Goal: Answer question/provide support: Share knowledge or assist other users

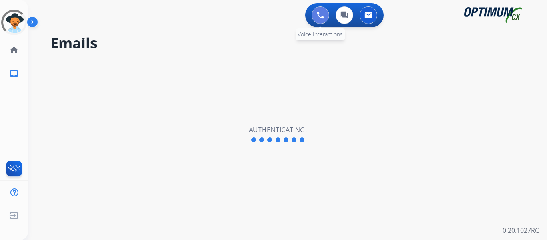
click at [312, 14] on div "0 Voice Interactions" at bounding box center [320, 15] width 24 height 18
click at [324, 14] on button at bounding box center [321, 15] width 18 height 18
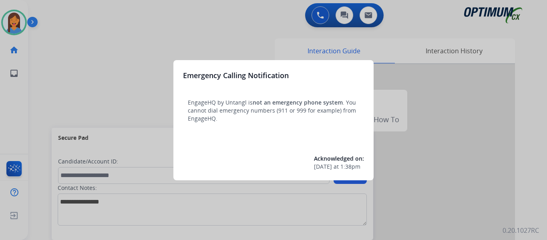
click at [42, 81] on div at bounding box center [273, 120] width 547 height 240
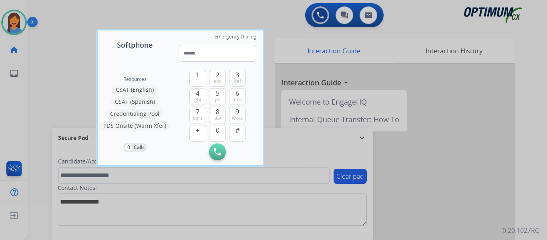
click at [42, 81] on div at bounding box center [273, 120] width 547 height 240
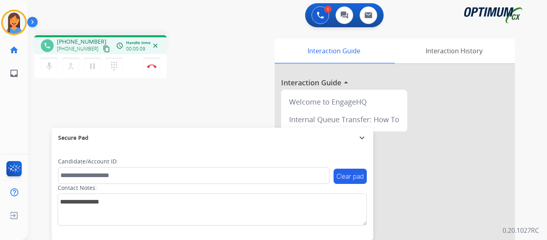
click at [103, 50] on mat-icon "content_copy" at bounding box center [106, 48] width 7 height 7
click at [148, 66] on img at bounding box center [152, 66] width 10 height 4
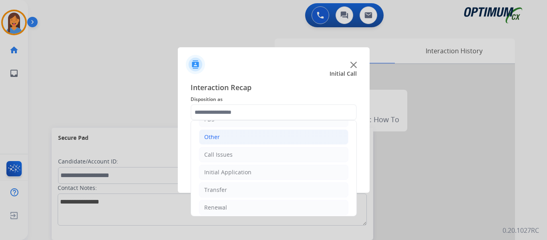
scroll to position [54, 0]
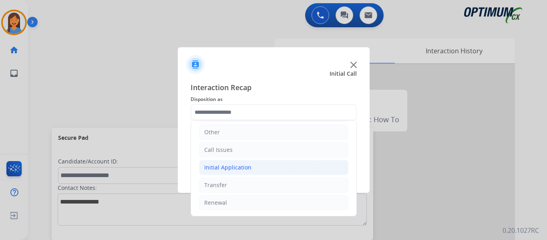
click at [231, 167] on div "Initial Application" at bounding box center [227, 167] width 47 height 8
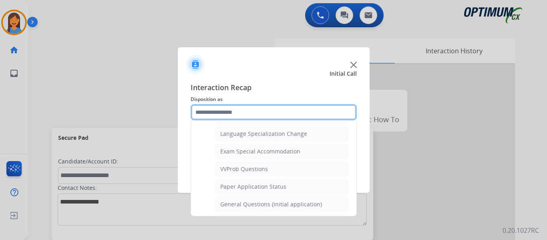
scroll to position [415, 0]
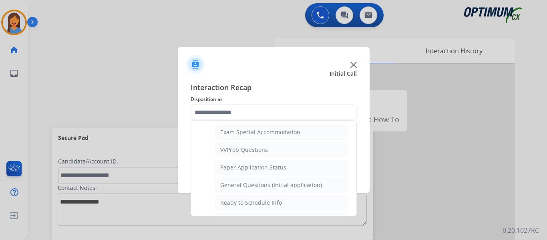
click at [253, 184] on div "General Questions (Initial application)" at bounding box center [271, 185] width 102 height 8
type input "**********"
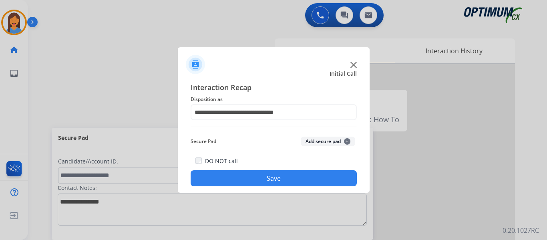
click at [253, 184] on button "Save" at bounding box center [274, 178] width 166 height 16
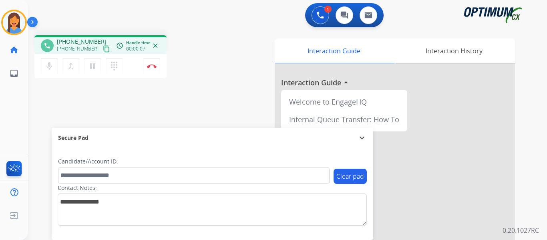
click at [103, 47] on mat-icon "content_copy" at bounding box center [106, 48] width 7 height 7
click at [151, 69] on button "Disconnect" at bounding box center [151, 66] width 17 height 17
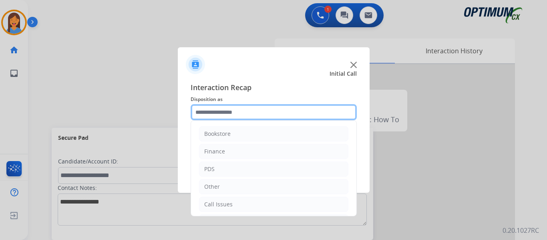
click at [218, 109] on input "text" at bounding box center [274, 112] width 166 height 16
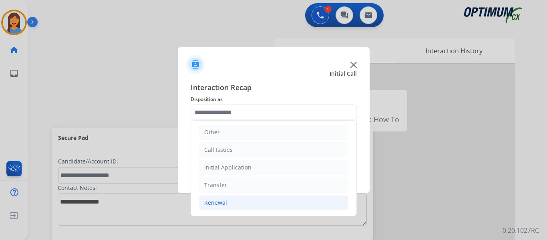
click at [209, 203] on div "Renewal" at bounding box center [215, 203] width 23 height 8
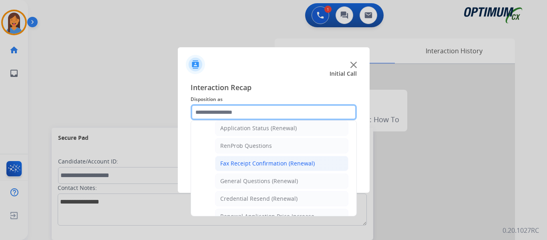
scroll to position [215, 0]
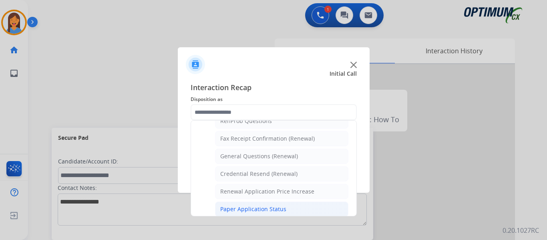
click at [260, 208] on div "Paper Application Status" at bounding box center [253, 209] width 66 height 8
type input "**********"
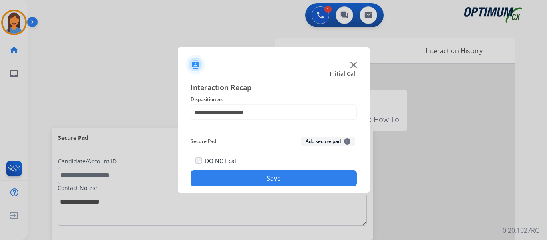
click at [287, 173] on button "Save" at bounding box center [274, 178] width 166 height 16
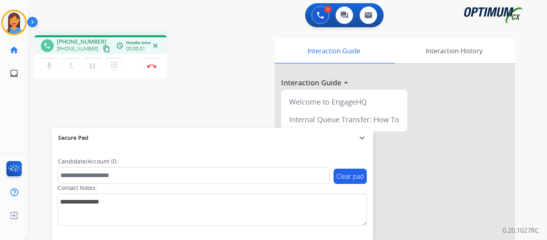
click at [103, 47] on mat-icon "content_copy" at bounding box center [106, 48] width 7 height 7
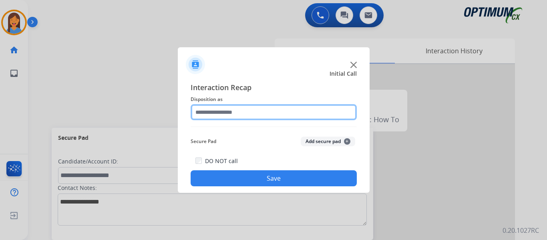
click at [259, 116] on input "text" at bounding box center [274, 112] width 166 height 16
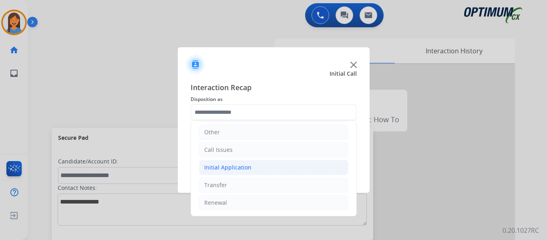
click at [243, 164] on div "Initial Application" at bounding box center [227, 167] width 47 height 8
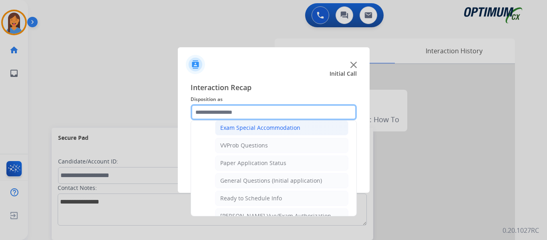
scroll to position [455, 0]
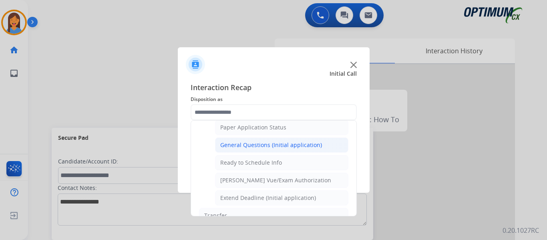
click at [269, 147] on div "General Questions (Initial application)" at bounding box center [271, 145] width 102 height 8
type input "**********"
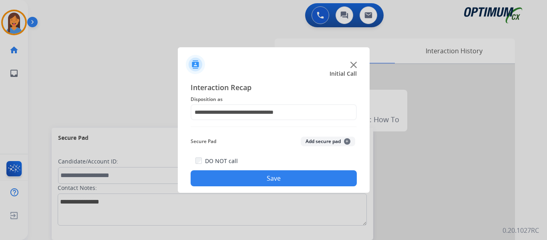
click at [280, 182] on button "Save" at bounding box center [274, 178] width 166 height 16
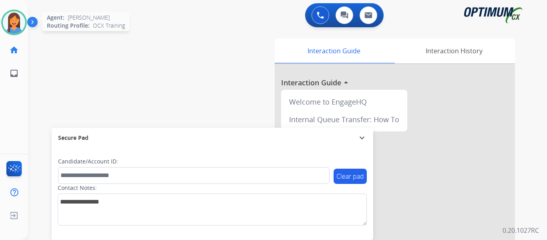
click at [16, 21] on img at bounding box center [14, 22] width 22 height 22
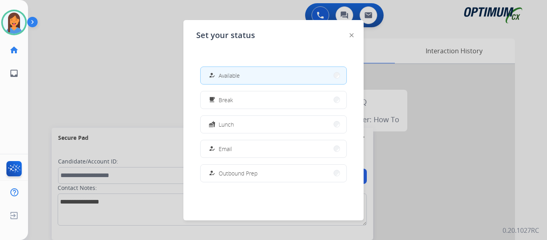
click at [222, 99] on span "Break" at bounding box center [226, 100] width 14 height 8
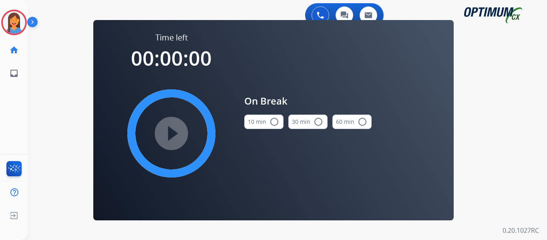
click at [257, 125] on button "10 min radio_button_unchecked" at bounding box center [263, 122] width 39 height 14
click at [171, 137] on mat-icon "play_circle_filled" at bounding box center [172, 134] width 10 height 10
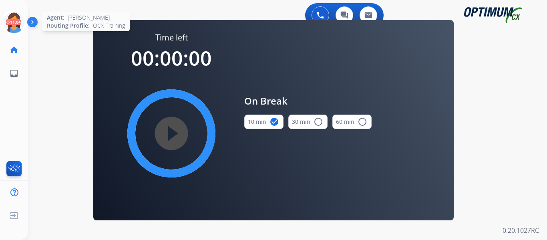
click at [15, 26] on icon at bounding box center [14, 23] width 26 height 26
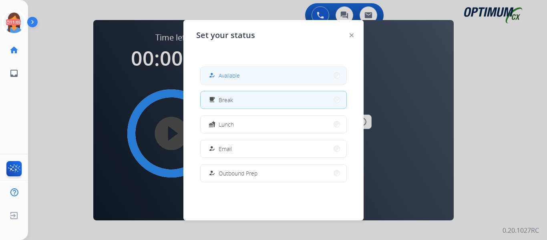
click at [238, 73] on span "Available" at bounding box center [229, 75] width 21 height 8
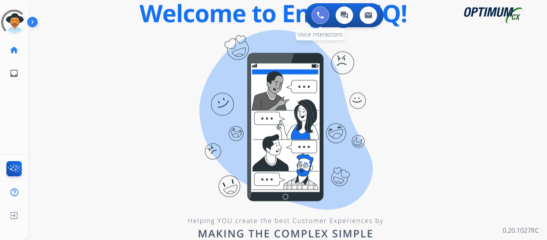
click at [322, 17] on img at bounding box center [320, 15] width 7 height 7
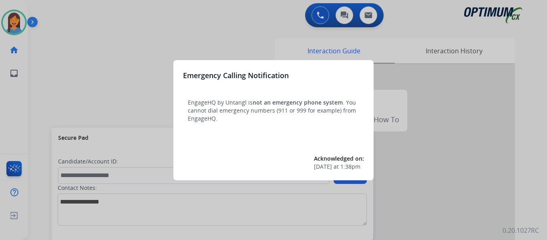
click at [55, 63] on div at bounding box center [273, 120] width 547 height 240
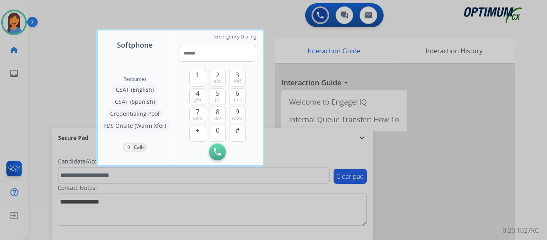
click at [47, 62] on div at bounding box center [273, 120] width 547 height 240
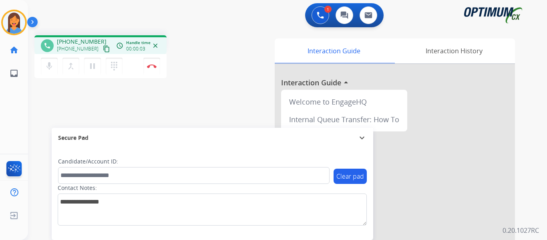
drag, startPoint x: 97, startPoint y: 48, endPoint x: 136, endPoint y: 58, distance: 40.8
click at [103, 48] on mat-icon "content_copy" at bounding box center [106, 48] width 7 height 7
click at [155, 71] on button "Disconnect" at bounding box center [151, 66] width 17 height 17
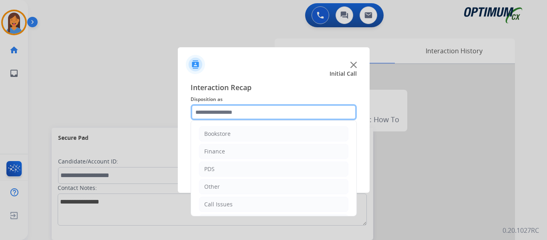
click at [218, 119] on input "text" at bounding box center [274, 112] width 166 height 16
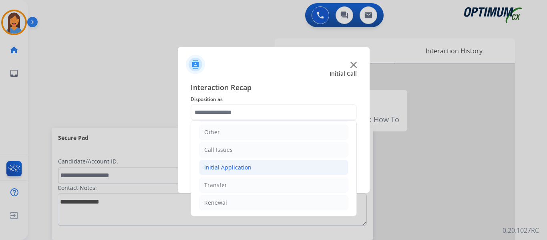
click at [238, 169] on div "Initial Application" at bounding box center [227, 167] width 47 height 8
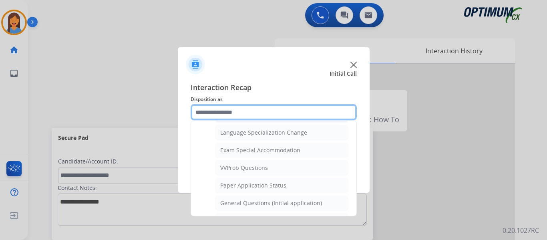
scroll to position [415, 0]
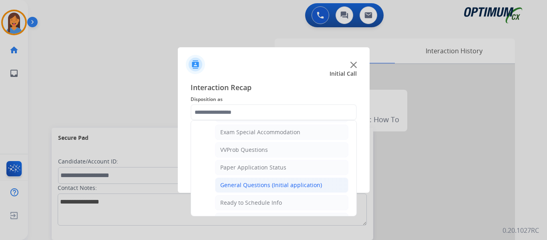
click at [258, 185] on div "General Questions (Initial application)" at bounding box center [271, 185] width 102 height 8
type input "**********"
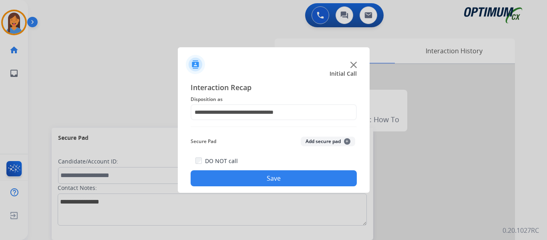
click at [262, 179] on button "Save" at bounding box center [274, 178] width 166 height 16
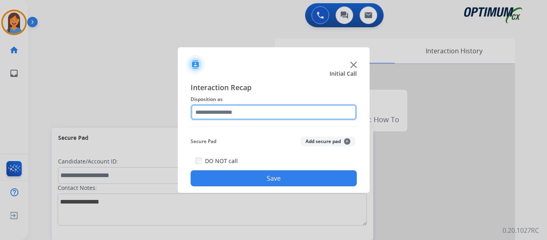
click at [240, 117] on input "text" at bounding box center [274, 112] width 166 height 16
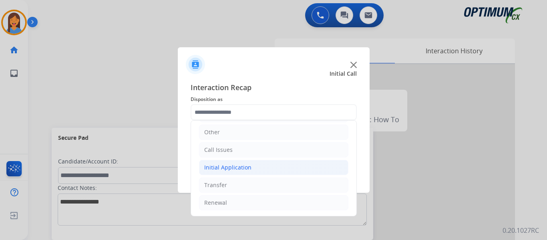
click at [244, 163] on div "Initial Application" at bounding box center [227, 167] width 47 height 8
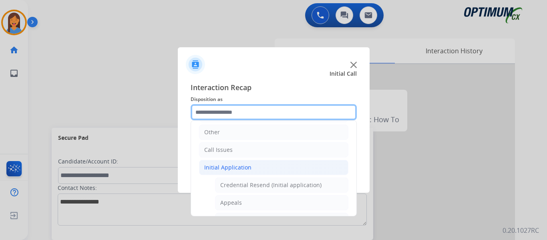
scroll to position [14, 0]
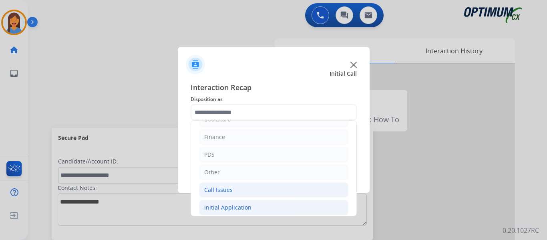
click at [231, 191] on div "Call Issues" at bounding box center [218, 190] width 28 height 8
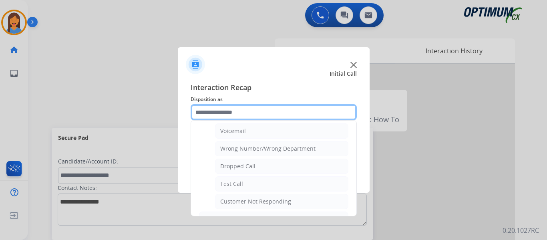
scroll to position [95, 0]
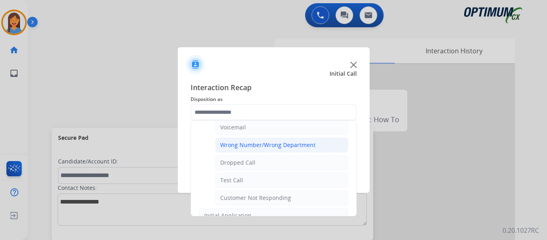
click at [251, 146] on div "Wrong Number/Wrong Department" at bounding box center [267, 145] width 95 height 8
type input "**********"
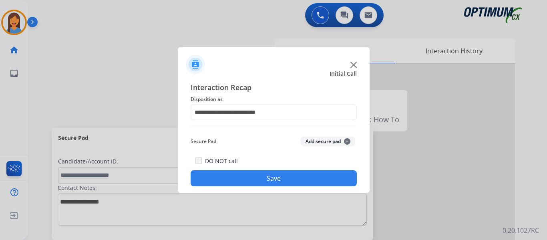
click at [264, 178] on button "Save" at bounding box center [274, 178] width 166 height 16
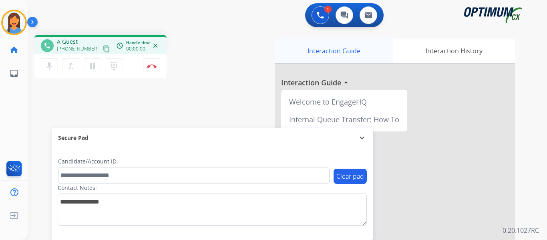
drag, startPoint x: 97, startPoint y: 46, endPoint x: 328, endPoint y: 40, distance: 232.0
click at [103, 46] on mat-icon "content_copy" at bounding box center [106, 48] width 7 height 7
click at [156, 66] on img at bounding box center [152, 66] width 10 height 4
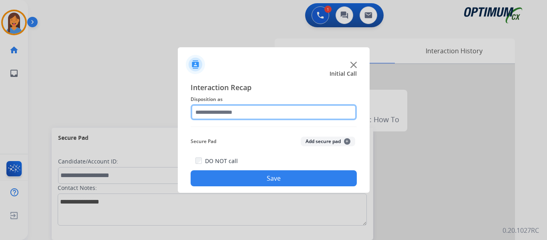
click at [282, 108] on input "text" at bounding box center [274, 112] width 166 height 16
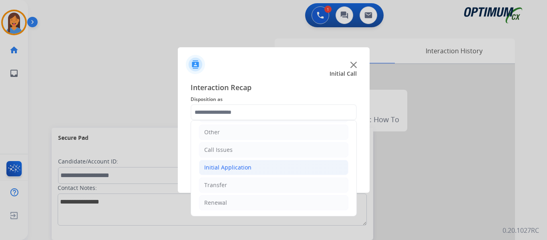
click at [207, 169] on div "Initial Application" at bounding box center [227, 167] width 47 height 8
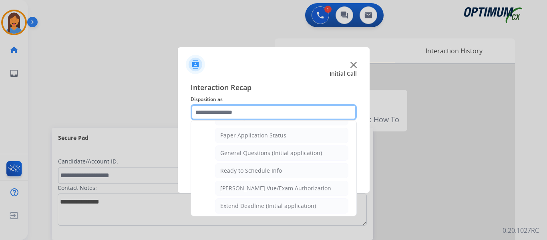
scroll to position [455, 0]
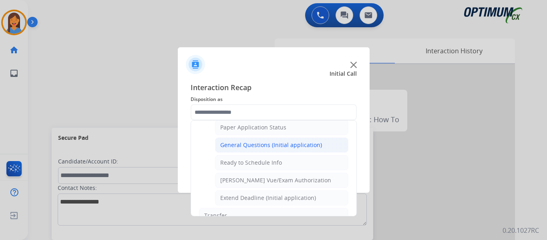
click at [252, 151] on li "General Questions (Initial application)" at bounding box center [281, 144] width 133 height 15
type input "**********"
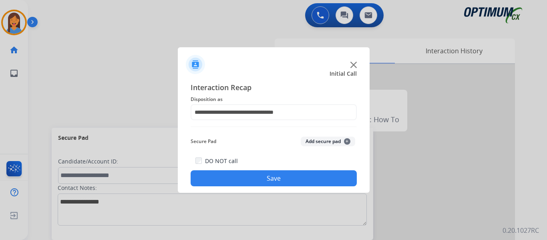
click at [276, 177] on button "Save" at bounding box center [274, 178] width 166 height 16
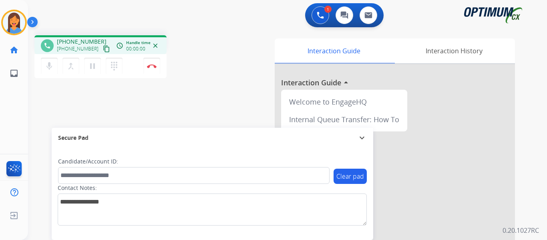
click at [103, 50] on mat-icon "content_copy" at bounding box center [106, 48] width 7 height 7
click at [452, 68] on div at bounding box center [395, 213] width 240 height 299
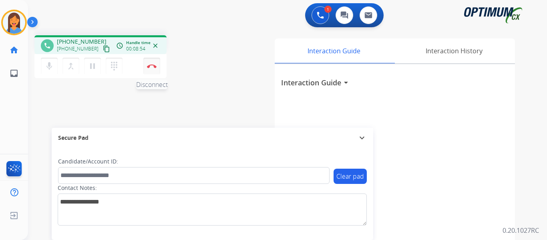
click at [148, 66] on img at bounding box center [152, 66] width 10 height 4
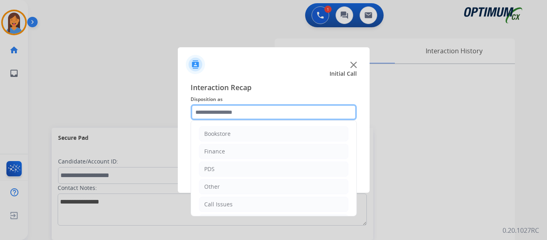
click at [227, 119] on input "text" at bounding box center [274, 112] width 166 height 16
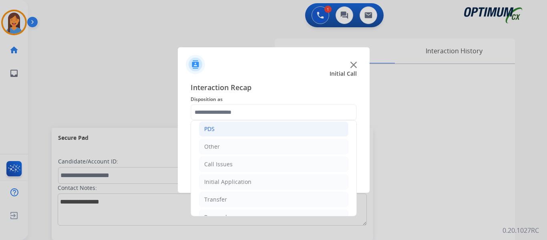
click at [215, 130] on li "PDS" at bounding box center [273, 128] width 149 height 15
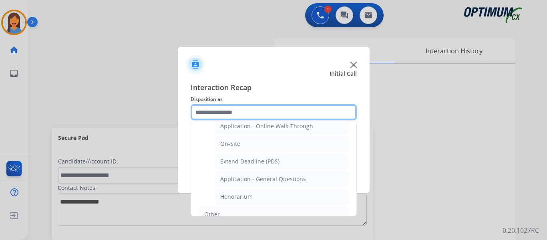
scroll to position [200, 0]
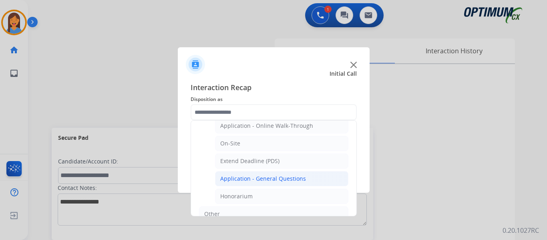
click at [259, 177] on div "Application - General Questions" at bounding box center [263, 179] width 86 height 8
type input "**********"
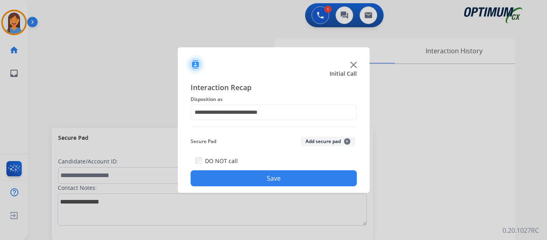
click at [262, 183] on button "Save" at bounding box center [274, 178] width 166 height 16
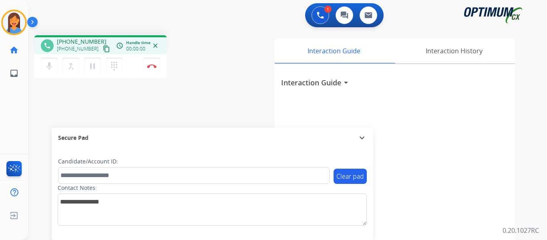
click at [103, 51] on mat-icon "content_copy" at bounding box center [106, 48] width 7 height 7
click at [156, 69] on button "Disconnect" at bounding box center [151, 66] width 17 height 17
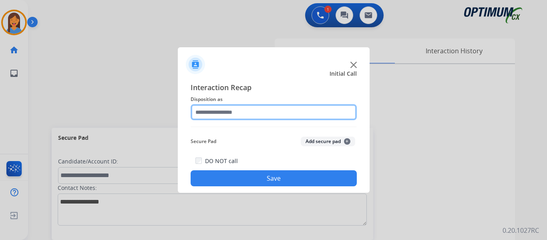
click at [238, 113] on input "text" at bounding box center [274, 112] width 166 height 16
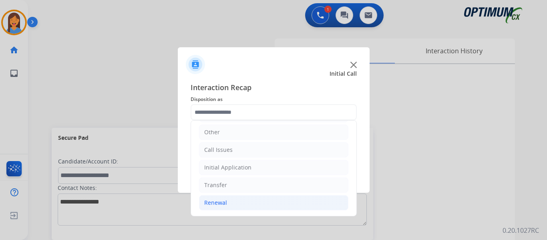
click at [226, 204] on li "Renewal" at bounding box center [273, 202] width 149 height 15
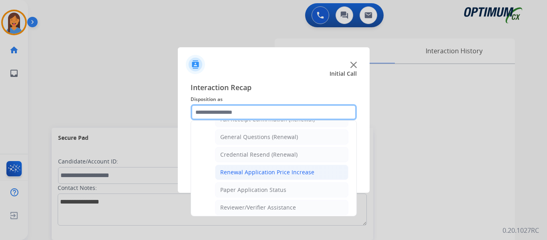
scroll to position [215, 0]
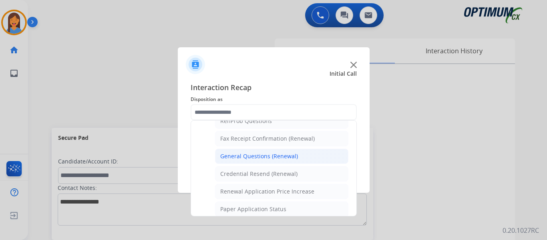
click at [256, 155] on div "General Questions (Renewal)" at bounding box center [259, 156] width 78 height 8
type input "**********"
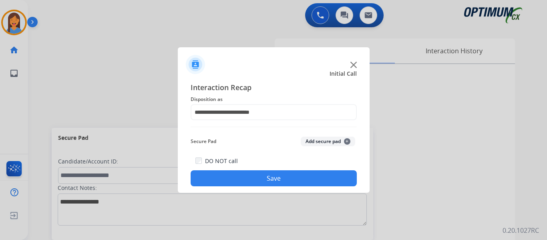
click at [266, 177] on button "Save" at bounding box center [274, 178] width 166 height 16
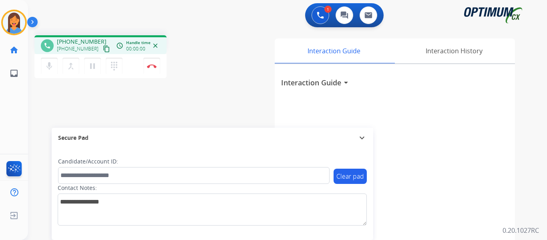
drag, startPoint x: 98, startPoint y: 48, endPoint x: 131, endPoint y: 49, distance: 32.9
click at [103, 48] on mat-icon "content_copy" at bounding box center [106, 48] width 7 height 7
drag, startPoint x: 150, startPoint y: 69, endPoint x: 169, endPoint y: 72, distance: 19.1
click at [150, 69] on button "Disconnect" at bounding box center [151, 66] width 17 height 17
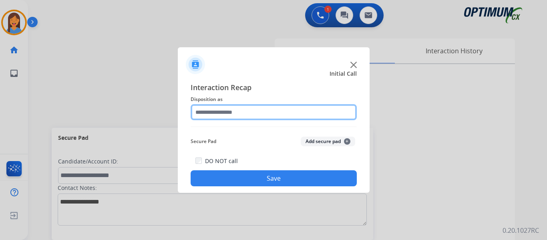
click at [221, 115] on input "text" at bounding box center [274, 112] width 166 height 16
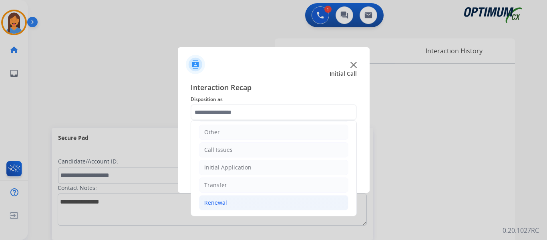
click at [219, 202] on div "Renewal" at bounding box center [215, 203] width 23 height 8
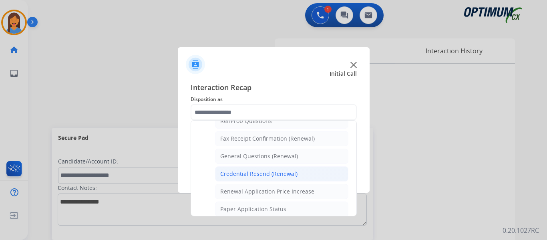
click at [255, 174] on div "Credential Resend (Renewal)" at bounding box center [258, 174] width 77 height 8
type input "**********"
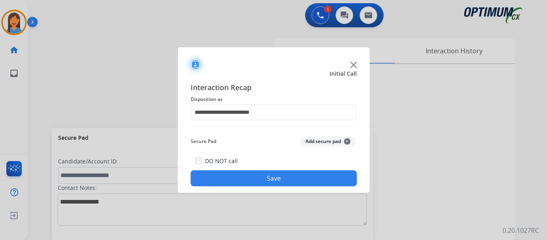
click at [256, 175] on button "Save" at bounding box center [274, 178] width 166 height 16
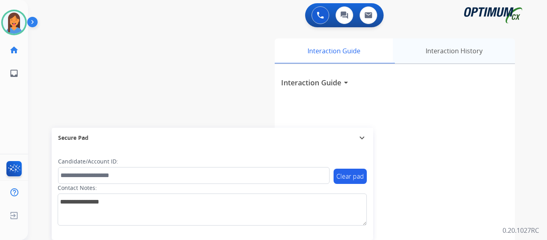
click at [433, 56] on div "Interaction History" at bounding box center [454, 50] width 122 height 25
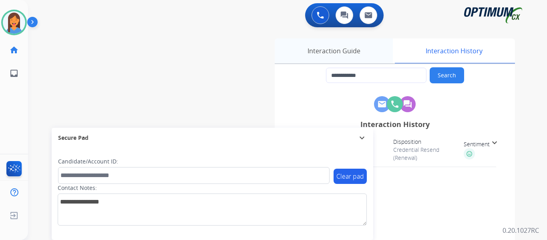
click at [340, 51] on div "Interaction Guide" at bounding box center [334, 50] width 118 height 25
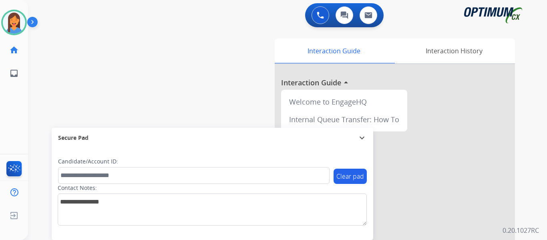
click at [181, 71] on div "swap_horiz Break voice bridge close_fullscreen Connect 3-Way Call merge_type Se…" at bounding box center [278, 196] width 500 height 334
click at [18, 27] on img at bounding box center [14, 22] width 22 height 22
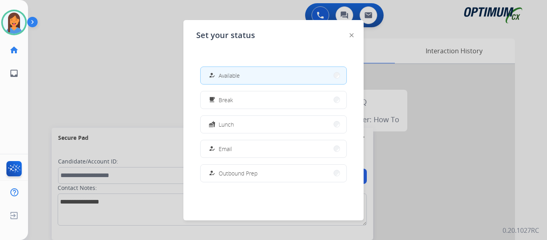
click at [240, 133] on div "how_to_reg Available free_breakfast Break fastfood Lunch how_to_reg Email how_t…" at bounding box center [273, 124] width 155 height 128
click at [240, 125] on button "fastfood Lunch" at bounding box center [274, 124] width 146 height 17
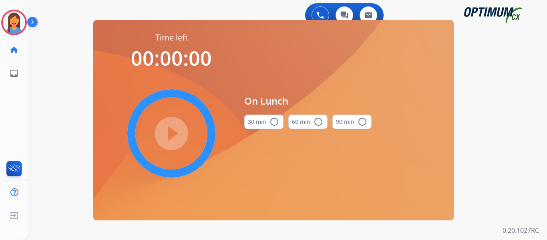
click at [274, 118] on mat-icon "radio_button_unchecked" at bounding box center [275, 122] width 10 height 10
click at [173, 134] on mat-icon "play_circle_filled" at bounding box center [172, 134] width 10 height 10
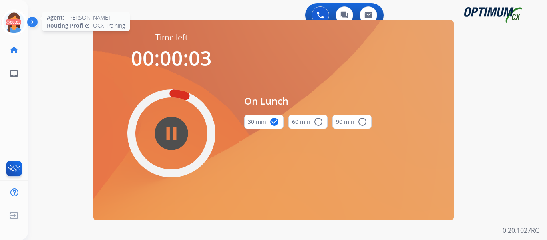
click at [14, 18] on icon at bounding box center [14, 23] width 26 height 26
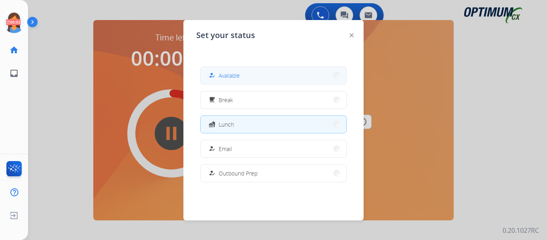
click at [239, 75] on span "Available" at bounding box center [229, 75] width 21 height 8
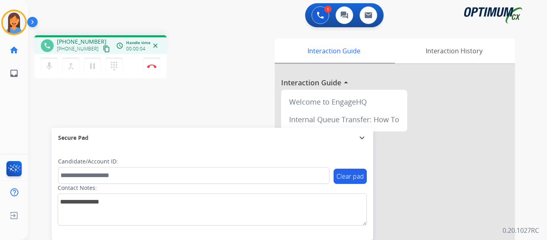
click at [103, 46] on mat-icon "content_copy" at bounding box center [106, 48] width 7 height 7
click at [90, 65] on mat-icon "pause" at bounding box center [93, 66] width 10 height 10
click at [111, 65] on mat-icon "dialpad" at bounding box center [114, 66] width 10 height 10
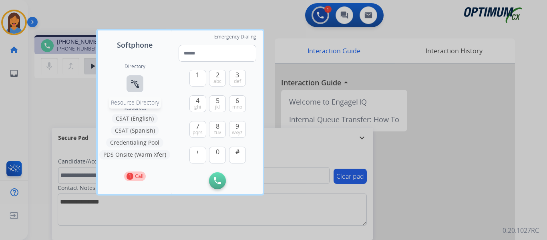
click at [135, 85] on mat-icon "connect_without_contact" at bounding box center [135, 84] width 10 height 10
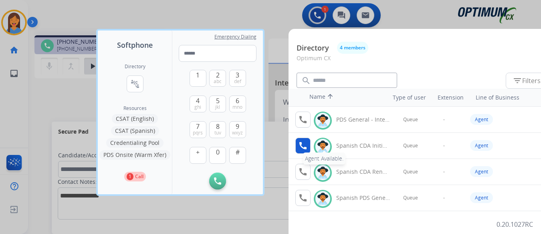
click at [300, 147] on mat-icon "call" at bounding box center [303, 146] width 10 height 10
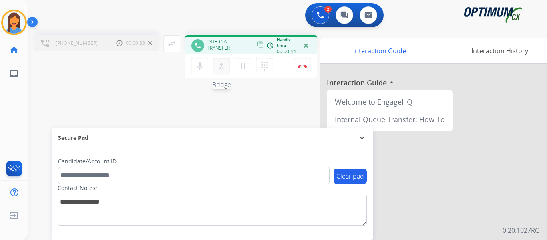
click at [219, 69] on mat-icon "merge_type" at bounding box center [222, 66] width 10 height 10
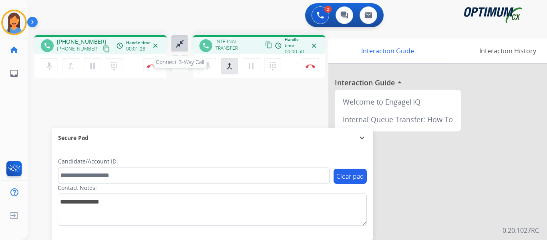
click at [178, 42] on mat-icon "close_fullscreen" at bounding box center [180, 44] width 10 height 10
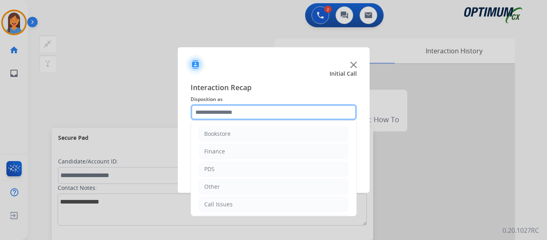
click at [219, 116] on input "text" at bounding box center [274, 112] width 166 height 16
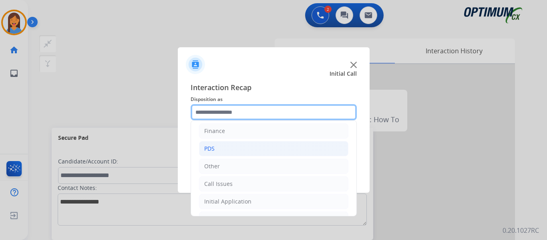
scroll to position [40, 0]
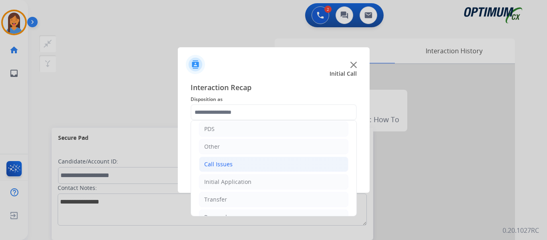
click at [231, 161] on div "Call Issues" at bounding box center [218, 164] width 28 height 8
click at [245, 202] on div "Wrong Number/Wrong Department" at bounding box center [267, 199] width 95 height 8
type input "**********"
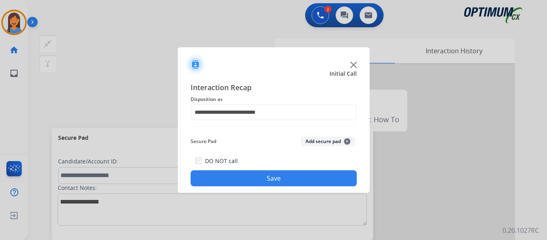
click at [254, 183] on button "Save" at bounding box center [274, 178] width 166 height 16
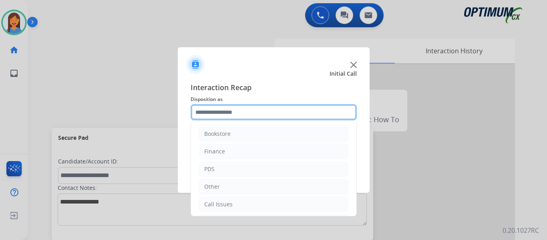
click at [233, 113] on input "text" at bounding box center [274, 112] width 166 height 16
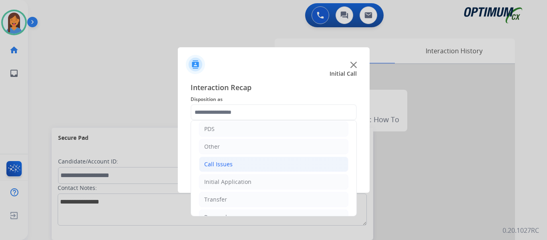
click at [228, 164] on div "Call Issues" at bounding box center [218, 164] width 28 height 8
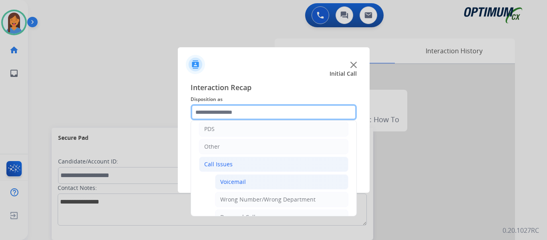
scroll to position [80, 0]
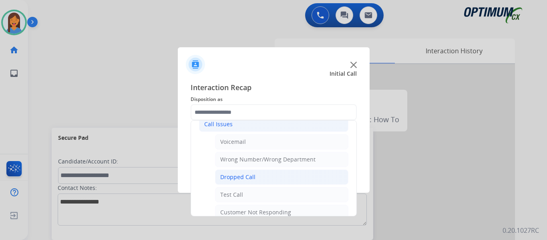
click at [241, 175] on div "Dropped Call" at bounding box center [237, 177] width 35 height 8
type input "**********"
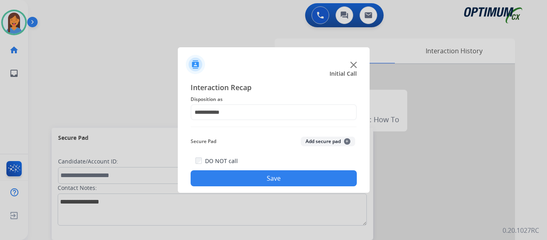
click at [246, 177] on button "Save" at bounding box center [274, 178] width 166 height 16
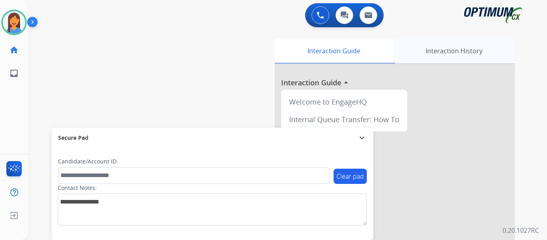
click at [439, 49] on div "Interaction History" at bounding box center [454, 50] width 122 height 25
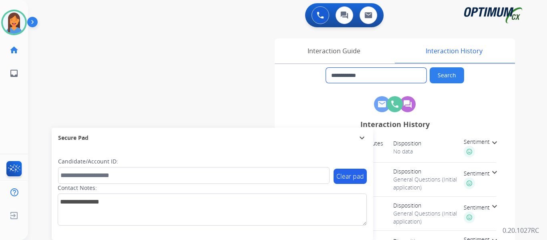
click at [376, 74] on input "**********" at bounding box center [376, 75] width 101 height 15
drag, startPoint x: 376, startPoint y: 75, endPoint x: 354, endPoint y: 75, distance: 22.4
click at [354, 75] on input "**********" at bounding box center [376, 75] width 101 height 15
drag, startPoint x: 343, startPoint y: 51, endPoint x: 337, endPoint y: 51, distance: 5.6
click at [343, 51] on div "Interaction Guide" at bounding box center [334, 50] width 118 height 25
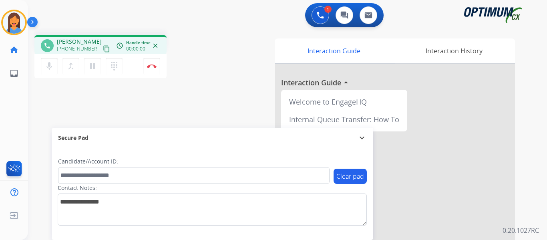
click at [103, 50] on mat-icon "content_copy" at bounding box center [106, 48] width 7 height 7
click at [149, 66] on img at bounding box center [152, 66] width 10 height 4
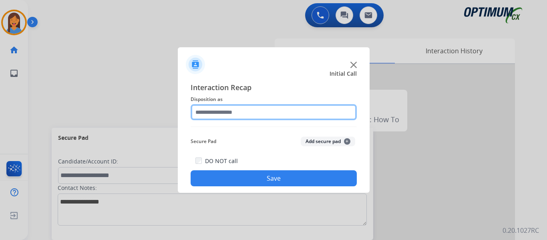
click at [245, 111] on input "text" at bounding box center [274, 112] width 166 height 16
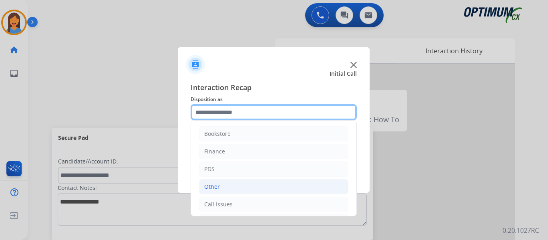
scroll to position [40, 0]
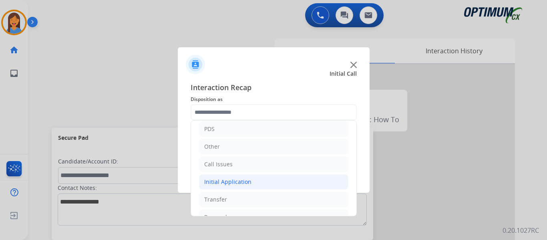
click at [235, 184] on div "Initial Application" at bounding box center [227, 182] width 47 height 8
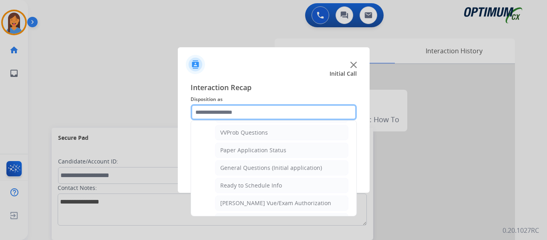
scroll to position [441, 0]
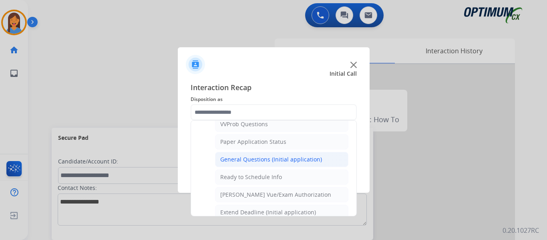
click at [250, 159] on div "General Questions (Initial application)" at bounding box center [271, 159] width 102 height 8
type input "**********"
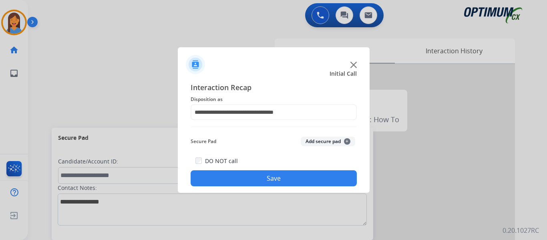
click at [254, 174] on button "Save" at bounding box center [274, 178] width 166 height 16
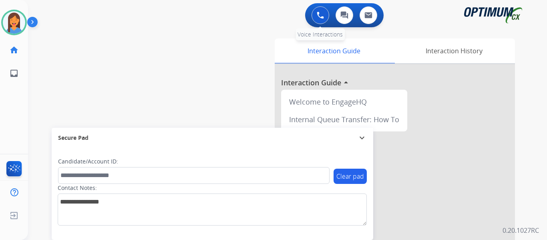
click at [315, 18] on button at bounding box center [321, 15] width 18 height 18
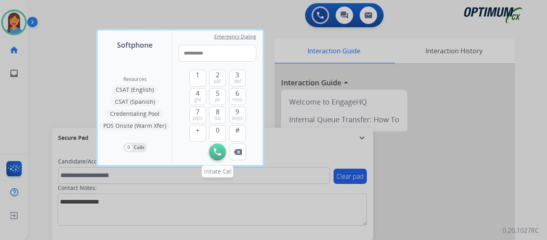
type input "**********"
click at [218, 152] on img at bounding box center [217, 151] width 7 height 7
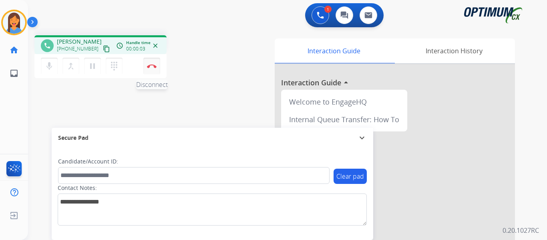
click at [155, 69] on button "Disconnect" at bounding box center [151, 66] width 17 height 17
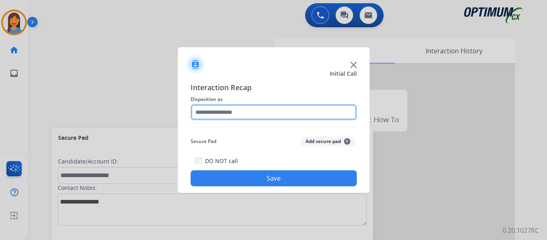
click at [217, 115] on input "text" at bounding box center [274, 112] width 166 height 16
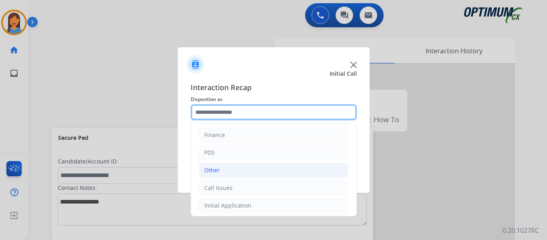
scroll to position [40, 0]
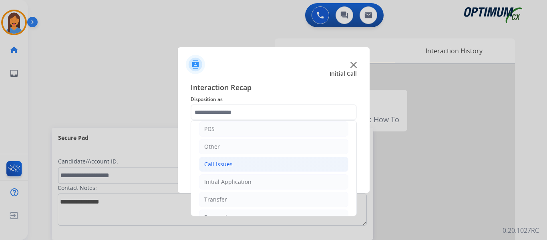
click at [230, 167] on div "Call Issues" at bounding box center [218, 164] width 28 height 8
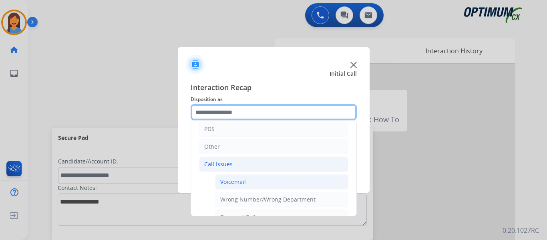
scroll to position [80, 0]
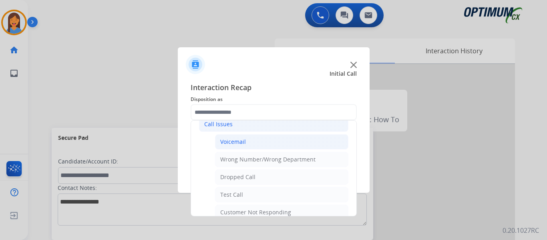
click at [234, 140] on div "Voicemail" at bounding box center [233, 142] width 26 height 8
type input "*********"
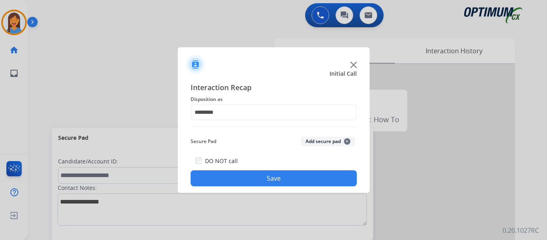
click at [247, 178] on button "Save" at bounding box center [274, 178] width 166 height 16
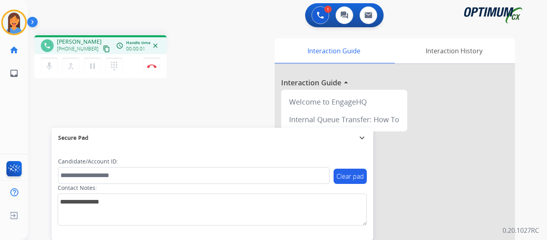
click at [103, 47] on mat-icon "content_copy" at bounding box center [106, 48] width 7 height 7
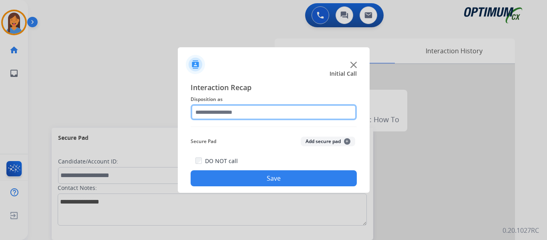
click at [249, 111] on input "text" at bounding box center [274, 112] width 166 height 16
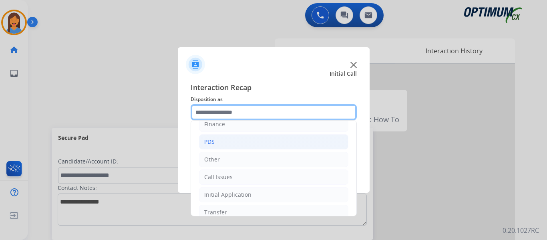
scroll to position [54, 0]
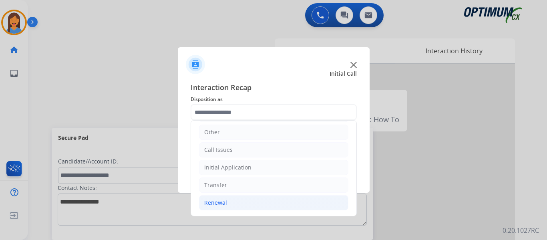
click at [216, 200] on div "Renewal" at bounding box center [215, 203] width 23 height 8
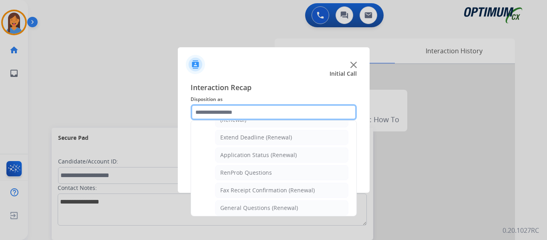
scroll to position [175, 0]
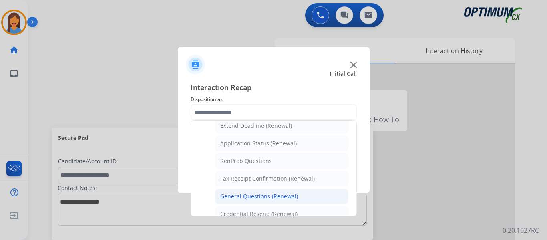
click at [228, 198] on div "General Questions (Renewal)" at bounding box center [259, 196] width 78 height 8
type input "**********"
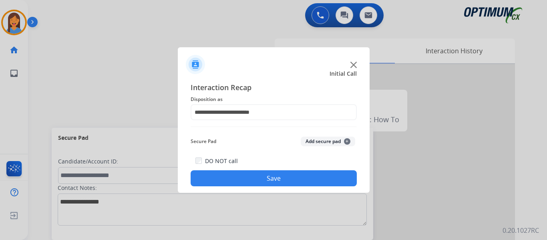
click at [242, 174] on button "Save" at bounding box center [274, 178] width 166 height 16
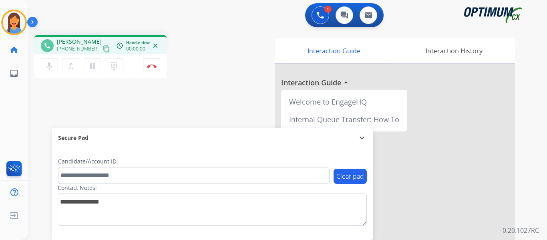
drag, startPoint x: 97, startPoint y: 48, endPoint x: 107, endPoint y: 51, distance: 10.8
click at [103, 48] on mat-icon "content_copy" at bounding box center [106, 48] width 7 height 7
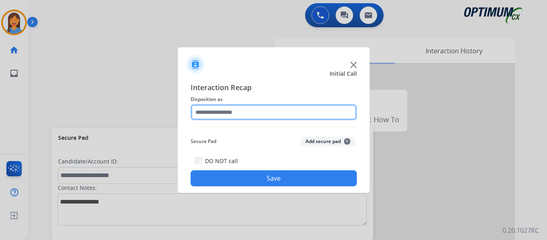
click at [230, 111] on input "text" at bounding box center [274, 112] width 166 height 16
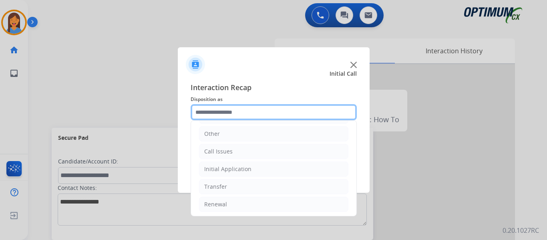
scroll to position [54, 0]
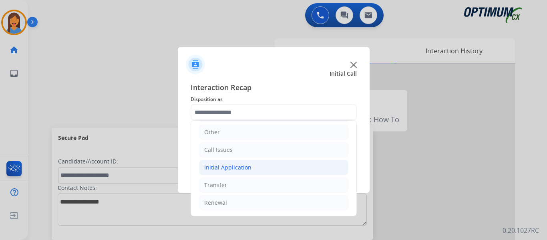
click at [226, 169] on div "Initial Application" at bounding box center [227, 167] width 47 height 8
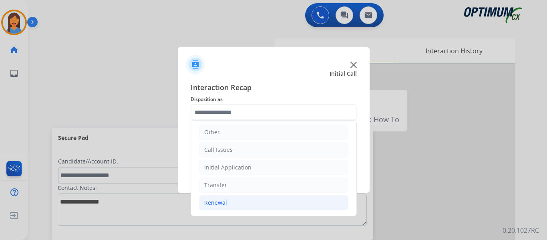
click at [218, 204] on div "Renewal" at bounding box center [215, 203] width 23 height 8
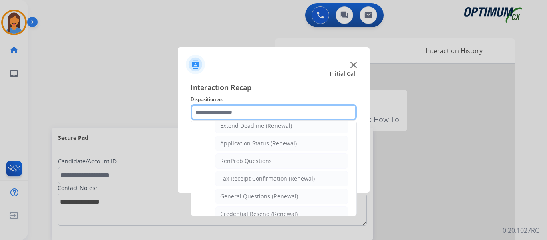
scroll to position [215, 0]
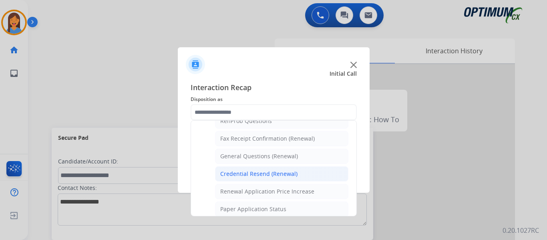
click at [242, 178] on div "Credential Resend (Renewal)" at bounding box center [258, 174] width 77 height 8
type input "**********"
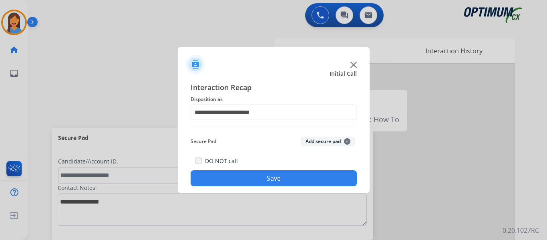
click at [242, 178] on button "Save" at bounding box center [274, 178] width 166 height 16
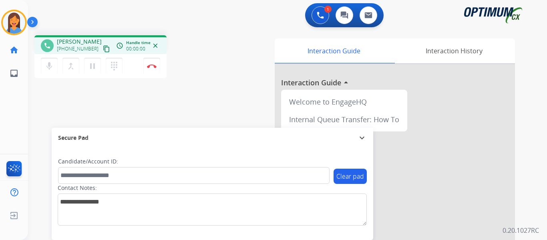
click at [103, 48] on mat-icon "content_copy" at bounding box center [106, 48] width 7 height 7
click at [153, 64] on img at bounding box center [152, 66] width 10 height 4
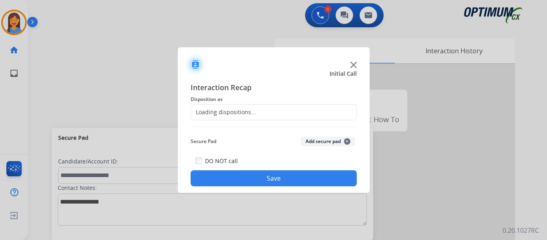
click at [213, 112] on div "Loading dispositions..." at bounding box center [223, 112] width 65 height 8
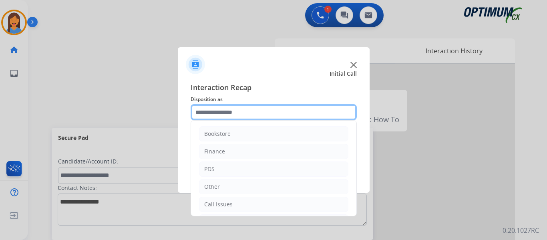
click at [234, 114] on input "text" at bounding box center [274, 112] width 166 height 16
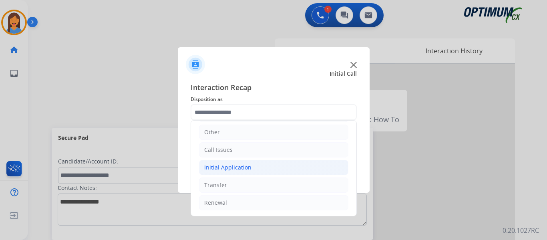
click at [243, 169] on div "Initial Application" at bounding box center [227, 167] width 47 height 8
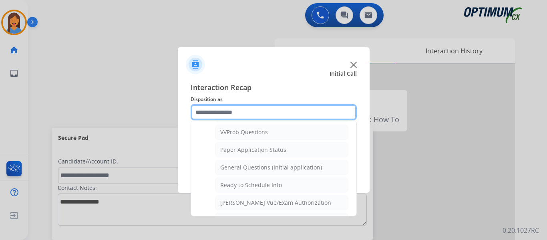
scroll to position [455, 0]
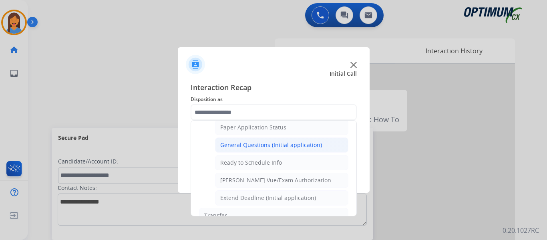
click at [250, 145] on div "General Questions (Initial application)" at bounding box center [271, 145] width 102 height 8
type input "**********"
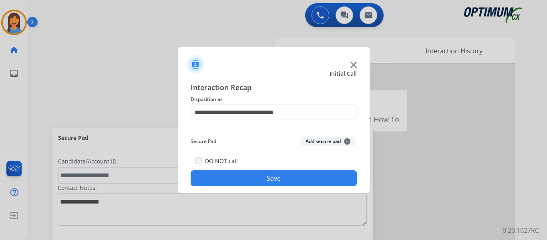
click at [275, 177] on button "Save" at bounding box center [274, 178] width 166 height 16
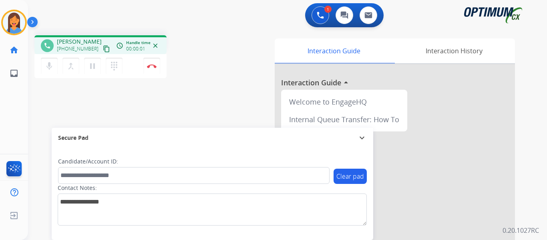
click at [103, 50] on mat-icon "content_copy" at bounding box center [106, 48] width 7 height 7
click at [154, 64] on button "Disconnect" at bounding box center [151, 66] width 17 height 17
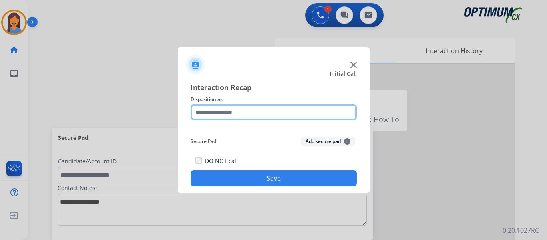
click at [238, 108] on input "text" at bounding box center [274, 112] width 166 height 16
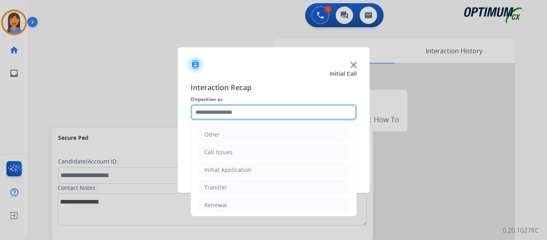
scroll to position [54, 0]
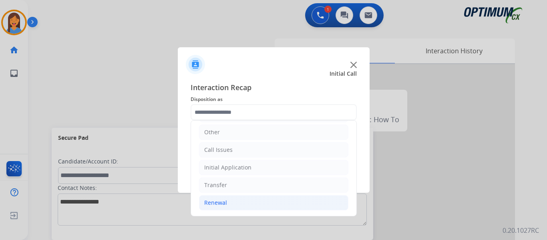
click at [218, 205] on div "Renewal" at bounding box center [215, 203] width 23 height 8
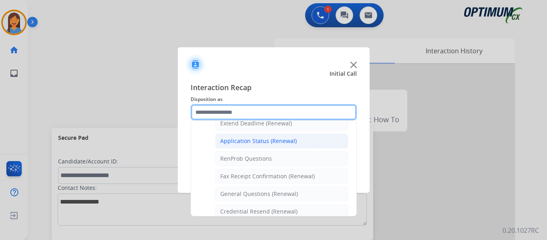
scroll to position [215, 0]
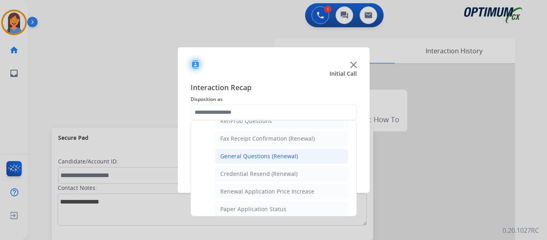
click at [257, 157] on div "General Questions (Renewal)" at bounding box center [259, 156] width 78 height 8
type input "**********"
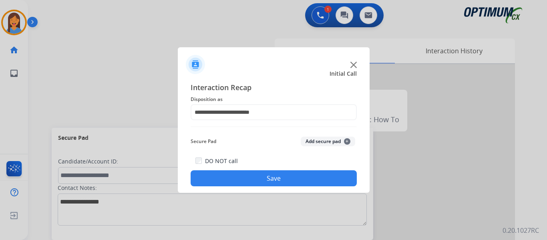
click at [266, 183] on button "Save" at bounding box center [274, 178] width 166 height 16
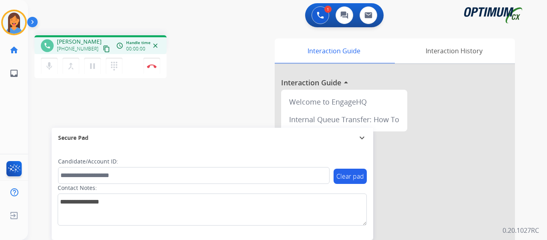
drag, startPoint x: 96, startPoint y: 46, endPoint x: 105, endPoint y: 49, distance: 9.5
click at [103, 46] on mat-icon "content_copy" at bounding box center [106, 48] width 7 height 7
click at [153, 68] on img at bounding box center [152, 66] width 10 height 4
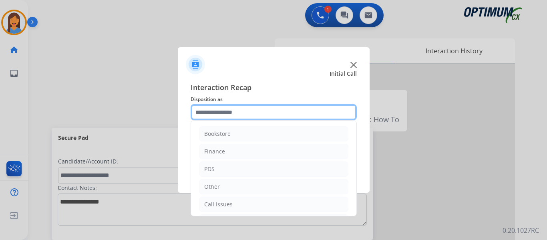
click at [236, 113] on input "text" at bounding box center [274, 112] width 166 height 16
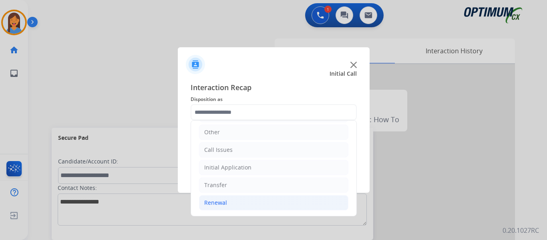
click at [220, 199] on div "Renewal" at bounding box center [215, 203] width 23 height 8
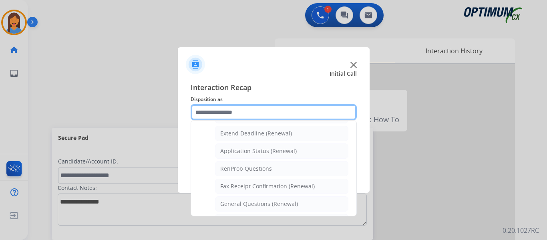
scroll to position [175, 0]
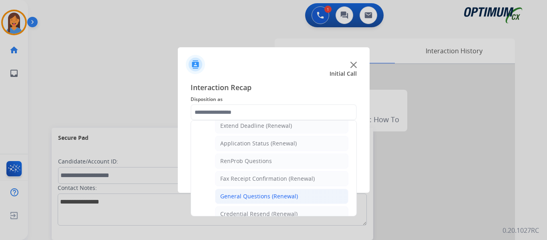
click at [262, 200] on div "General Questions (Renewal)" at bounding box center [259, 196] width 78 height 8
type input "**********"
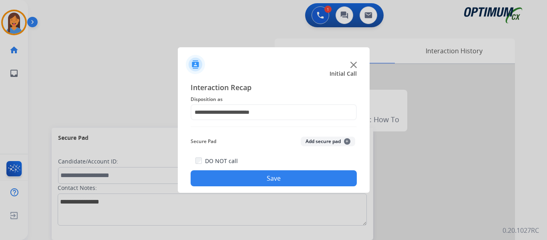
drag, startPoint x: 266, startPoint y: 180, endPoint x: 355, endPoint y: 180, distance: 88.9
click at [267, 180] on button "Save" at bounding box center [274, 178] width 166 height 16
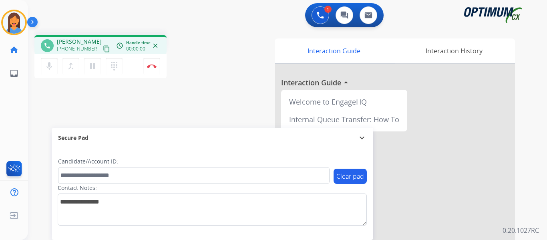
click at [103, 47] on mat-icon "content_copy" at bounding box center [106, 48] width 7 height 7
click at [148, 66] on img at bounding box center [152, 66] width 10 height 4
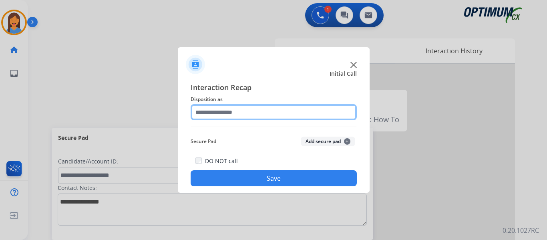
click at [210, 112] on input "text" at bounding box center [274, 112] width 166 height 16
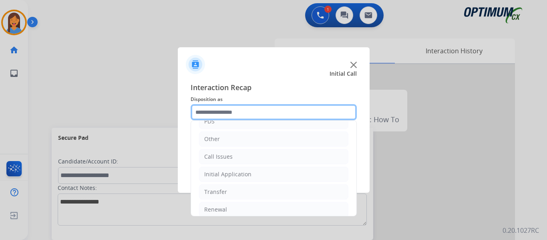
scroll to position [54, 0]
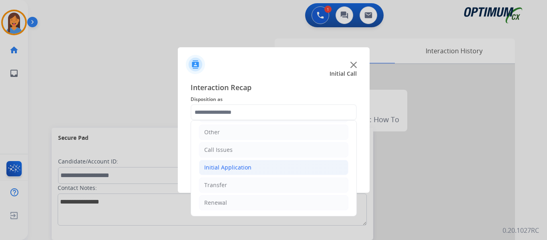
click at [237, 165] on div "Initial Application" at bounding box center [227, 167] width 47 height 8
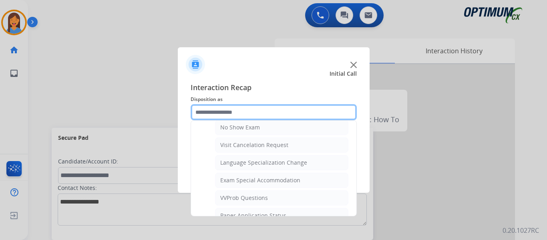
scroll to position [415, 0]
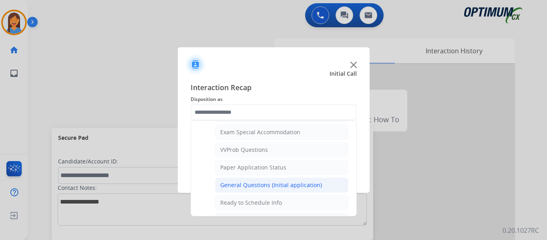
click at [254, 179] on li "General Questions (Initial application)" at bounding box center [281, 184] width 133 height 15
type input "**********"
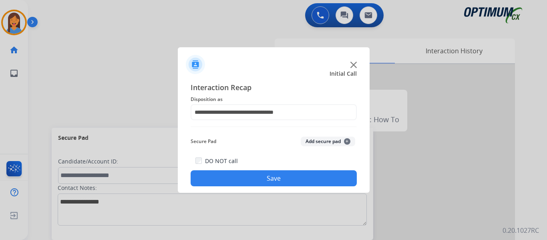
click at [251, 179] on button "Save" at bounding box center [274, 178] width 166 height 16
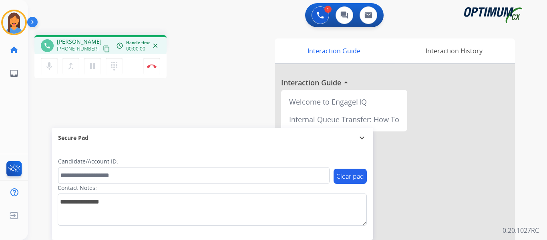
click at [103, 50] on mat-icon "content_copy" at bounding box center [106, 48] width 7 height 7
click at [115, 66] on mat-icon "dialpad" at bounding box center [114, 66] width 10 height 10
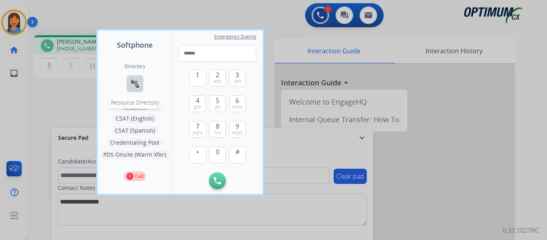
click at [135, 81] on mat-icon "connect_without_contact" at bounding box center [135, 84] width 10 height 10
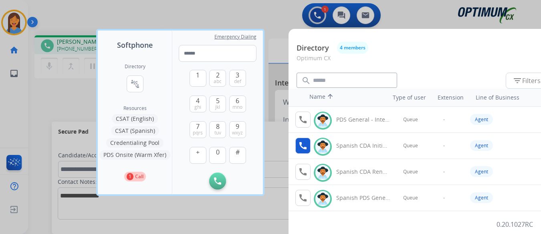
click at [300, 149] on mat-icon "call" at bounding box center [303, 146] width 10 height 10
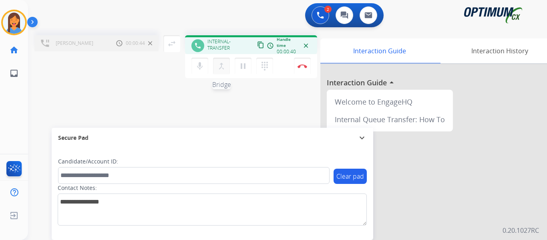
click at [222, 64] on mat-icon "merge_type" at bounding box center [222, 66] width 10 height 10
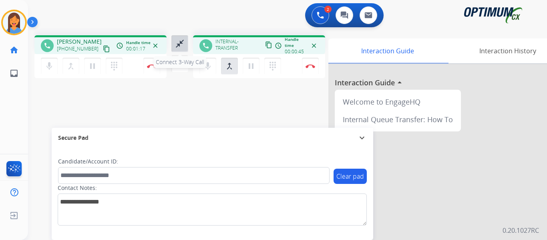
click at [177, 43] on mat-icon "close_fullscreen" at bounding box center [180, 44] width 10 height 10
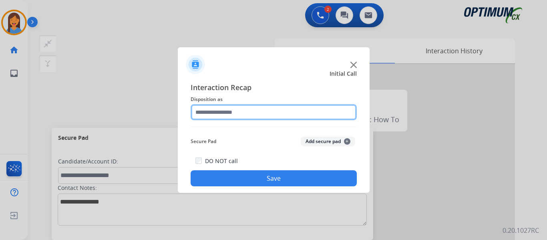
click at [231, 107] on input "text" at bounding box center [274, 112] width 166 height 16
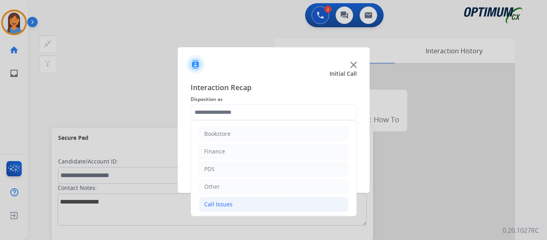
click at [226, 202] on div "Call Issues" at bounding box center [218, 204] width 28 height 8
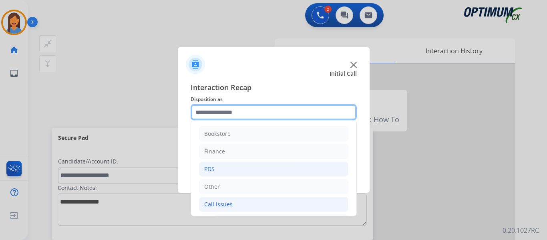
scroll to position [80, 0]
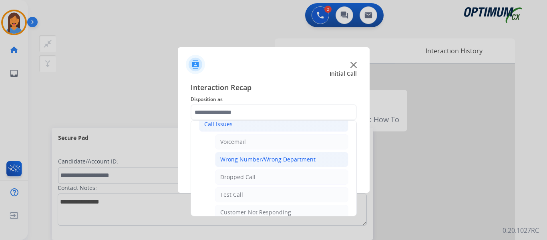
click at [268, 157] on div "Wrong Number/Wrong Department" at bounding box center [267, 159] width 95 height 8
type input "**********"
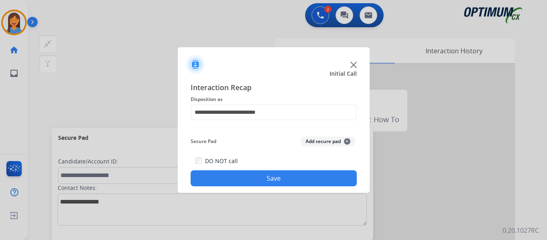
click at [262, 182] on button "Save" at bounding box center [274, 178] width 166 height 16
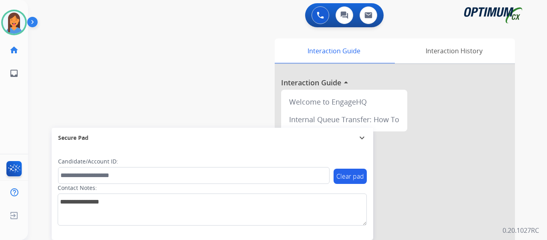
drag, startPoint x: 16, startPoint y: 20, endPoint x: 36, endPoint y: 30, distance: 22.8
click at [16, 20] on img at bounding box center [14, 22] width 22 height 22
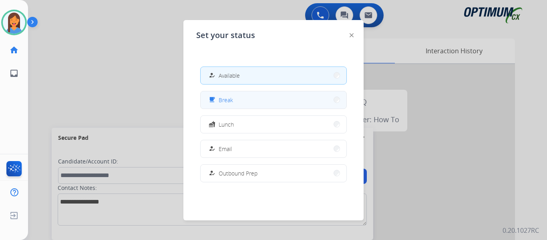
click at [227, 97] on span "Break" at bounding box center [226, 100] width 14 height 8
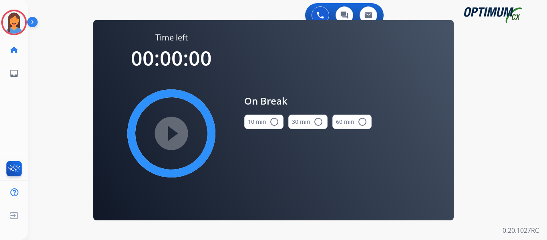
click at [255, 122] on button "10 min radio_button_unchecked" at bounding box center [263, 122] width 39 height 14
click at [176, 129] on mat-icon "play_circle_filled" at bounding box center [172, 134] width 10 height 10
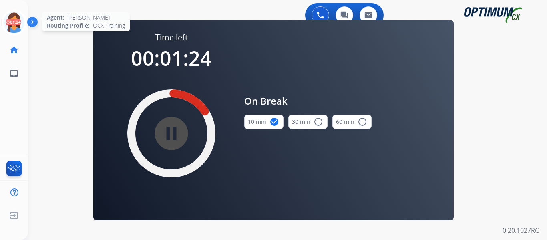
click at [12, 16] on icon at bounding box center [14, 23] width 26 height 26
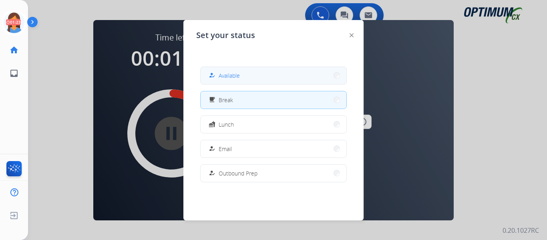
click at [233, 76] on span "Available" at bounding box center [229, 75] width 21 height 8
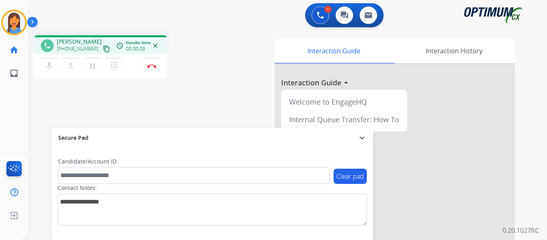
click at [103, 48] on mat-icon "content_copy" at bounding box center [106, 48] width 7 height 7
click at [151, 63] on button "Disconnect" at bounding box center [151, 66] width 17 height 17
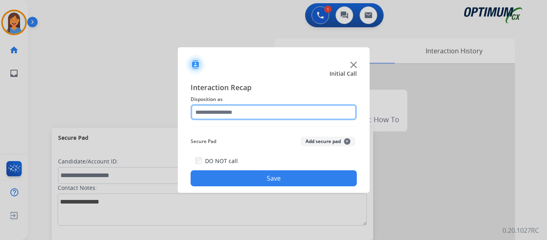
click at [246, 115] on input "text" at bounding box center [274, 112] width 166 height 16
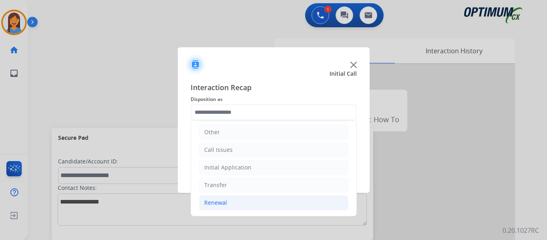
click at [219, 209] on li "Renewal" at bounding box center [273, 202] width 149 height 15
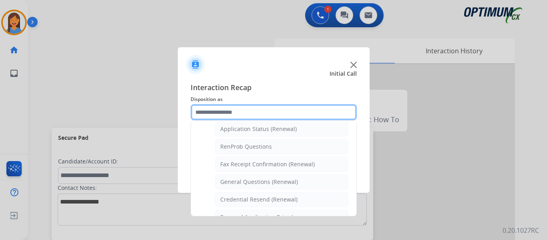
scroll to position [215, 0]
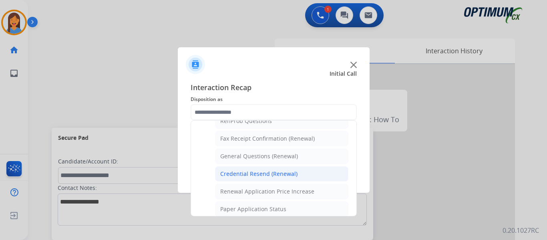
click at [255, 173] on div "Credential Resend (Renewal)" at bounding box center [258, 174] width 77 height 8
type input "**********"
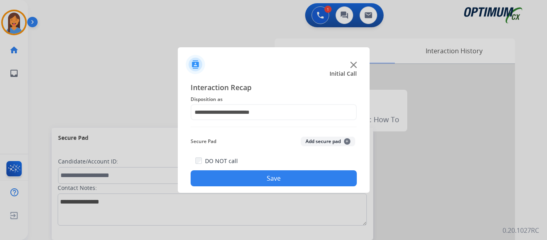
click at [257, 177] on button "Save" at bounding box center [274, 178] width 166 height 16
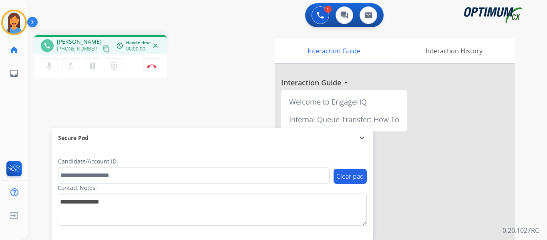
click at [103, 50] on mat-icon "content_copy" at bounding box center [106, 48] width 7 height 7
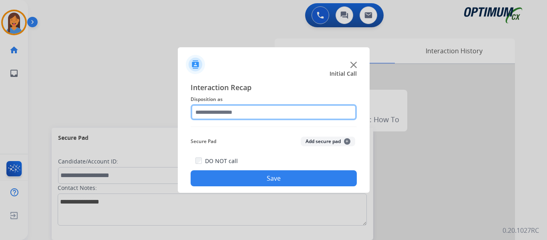
click at [230, 119] on input "text" at bounding box center [274, 112] width 166 height 16
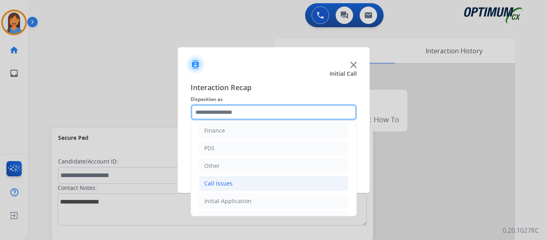
scroll to position [54, 0]
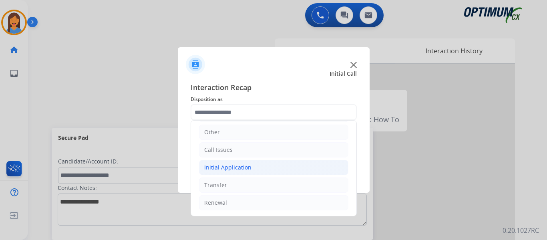
click at [226, 166] on div "Initial Application" at bounding box center [227, 167] width 47 height 8
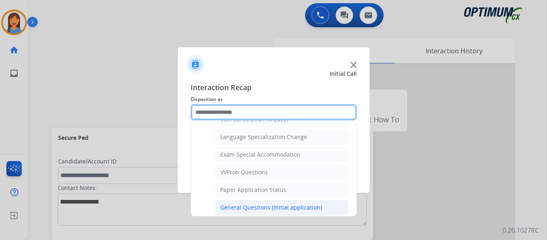
scroll to position [415, 0]
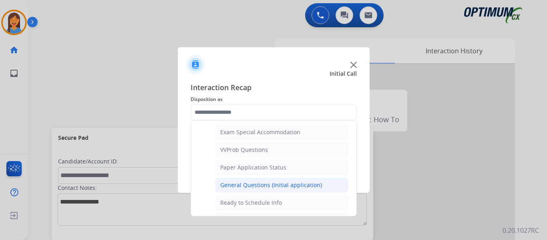
click at [250, 183] on div "General Questions (Initial application)" at bounding box center [271, 185] width 102 height 8
type input "**********"
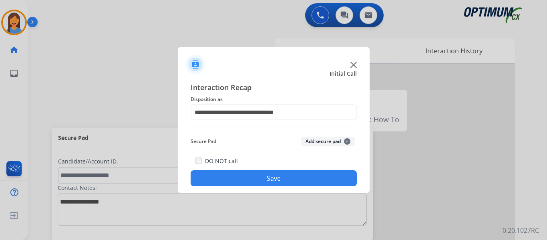
click at [260, 177] on button "Save" at bounding box center [274, 178] width 166 height 16
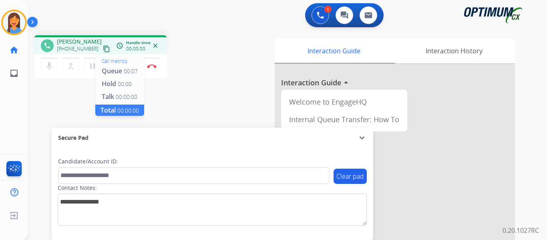
drag, startPoint x: 100, startPoint y: 48, endPoint x: 123, endPoint y: 50, distance: 22.9
click at [103, 48] on mat-icon "content_copy" at bounding box center [106, 48] width 7 height 7
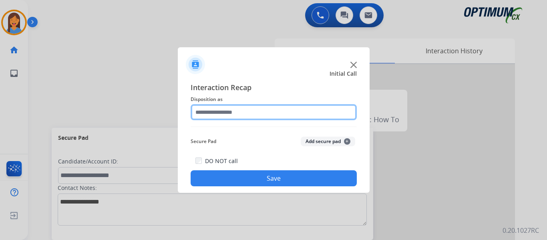
click at [210, 111] on input "text" at bounding box center [274, 112] width 166 height 16
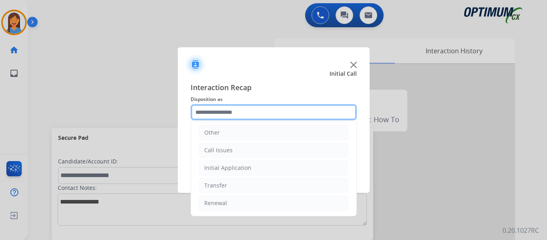
scroll to position [54, 0]
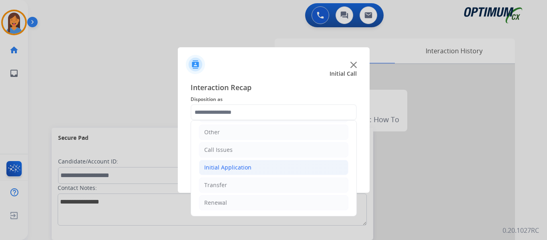
click at [224, 166] on div "Initial Application" at bounding box center [227, 167] width 47 height 8
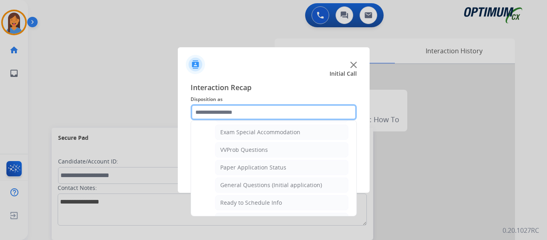
scroll to position [455, 0]
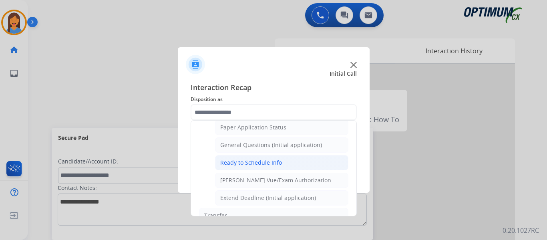
click at [245, 160] on div "Ready to Schedule Info" at bounding box center [251, 163] width 62 height 8
type input "**********"
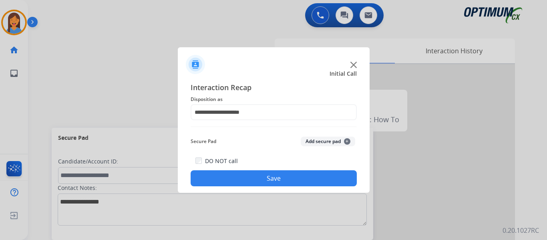
click at [260, 175] on button "Save" at bounding box center [274, 178] width 166 height 16
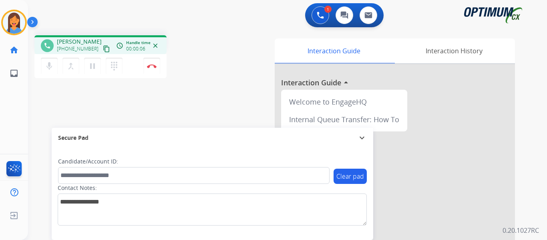
click at [103, 46] on mat-icon "content_copy" at bounding box center [106, 48] width 7 height 7
click at [153, 66] on img at bounding box center [152, 66] width 10 height 4
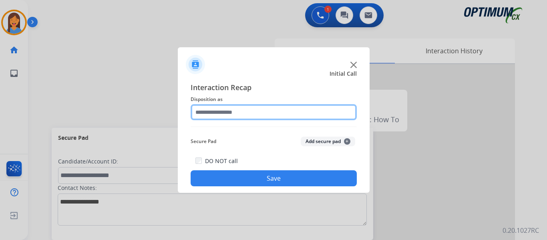
click at [234, 113] on input "text" at bounding box center [274, 112] width 166 height 16
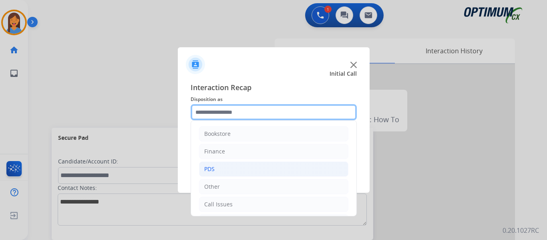
scroll to position [54, 0]
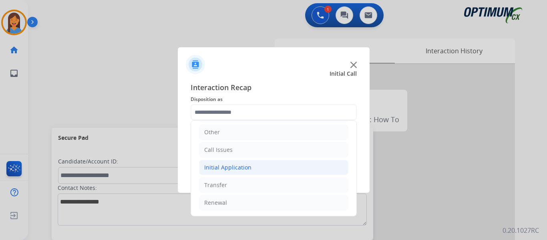
click at [244, 167] on div "Initial Application" at bounding box center [227, 167] width 47 height 8
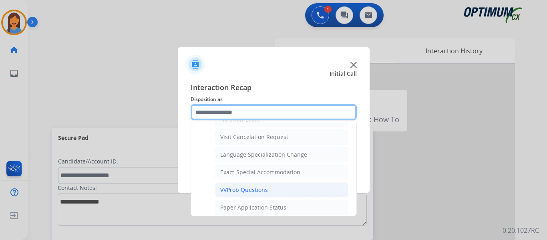
scroll to position [415, 0]
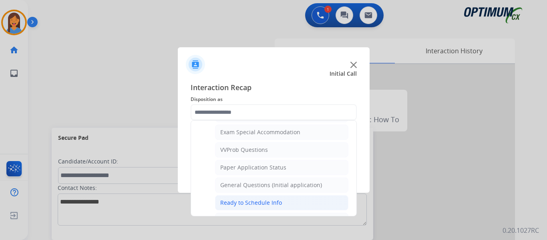
click at [254, 204] on div "Ready to Schedule Info" at bounding box center [251, 203] width 62 height 8
type input "**********"
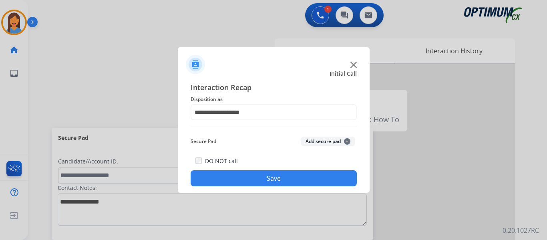
click at [275, 180] on button "Save" at bounding box center [274, 178] width 166 height 16
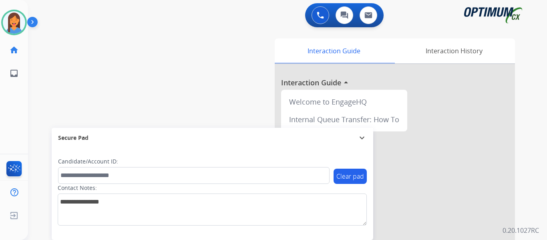
drag, startPoint x: 15, startPoint y: 31, endPoint x: 28, endPoint y: 34, distance: 13.1
click at [15, 31] on img at bounding box center [14, 22] width 22 height 22
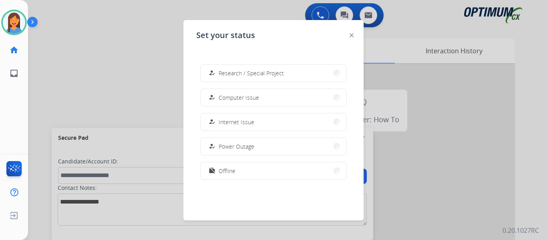
scroll to position [200, 0]
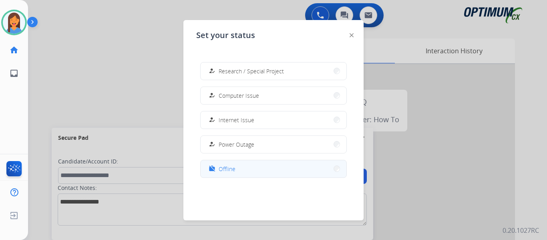
click at [229, 171] on span "Offline" at bounding box center [227, 169] width 17 height 8
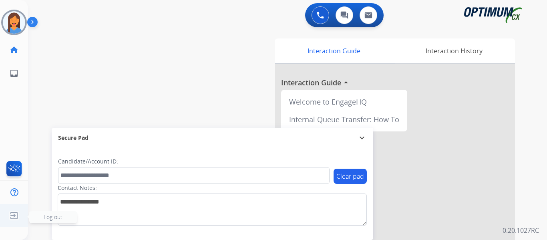
click at [13, 216] on img at bounding box center [14, 215] width 14 height 15
